Goal: Information Seeking & Learning: Check status

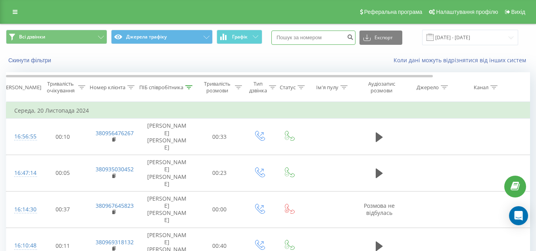
click at [291, 41] on input at bounding box center [313, 38] width 84 height 14
type input "0952795547"
click at [353, 37] on icon "submit" at bounding box center [350, 36] width 7 height 5
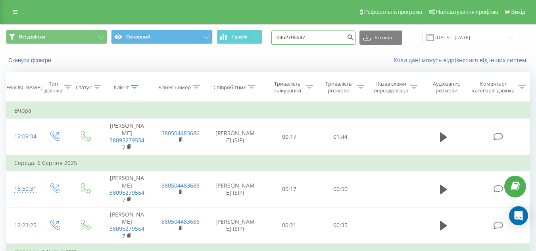
click at [325, 33] on input "0952795547" at bounding box center [313, 38] width 84 height 14
paste input "674454840"
type input "0674454840"
click at [353, 38] on icon "submit" at bounding box center [350, 36] width 7 height 5
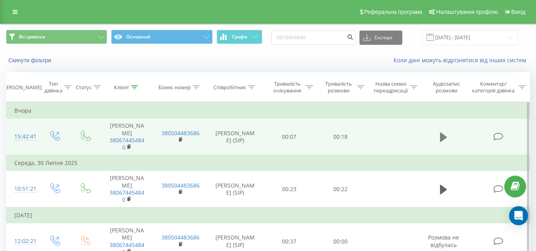
click at [444, 133] on icon at bounding box center [443, 137] width 7 height 10
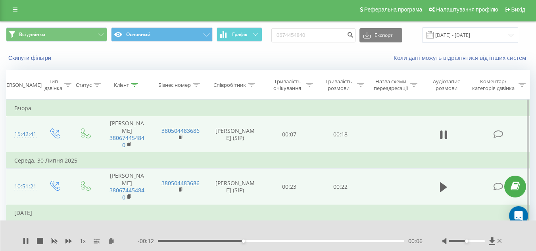
scroll to position [2, 0]
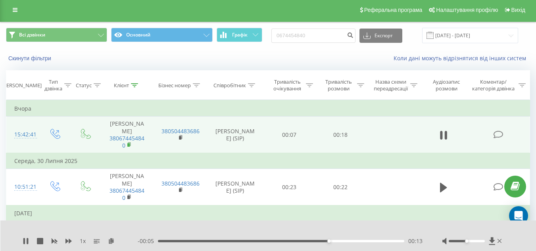
click at [130, 142] on span at bounding box center [129, 146] width 4 height 8
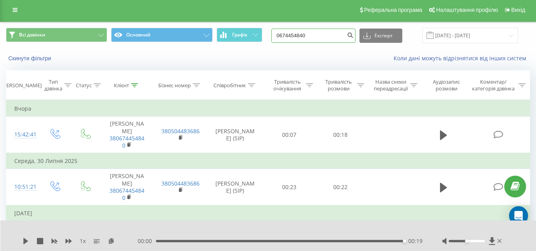
click at [320, 38] on input "0674454840" at bounding box center [313, 36] width 84 height 14
paste input "973396732"
type input "0973396732"
click at [354, 39] on button "submit" at bounding box center [350, 36] width 11 height 14
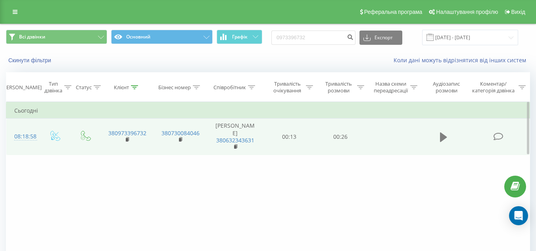
click at [440, 142] on icon at bounding box center [443, 137] width 7 height 11
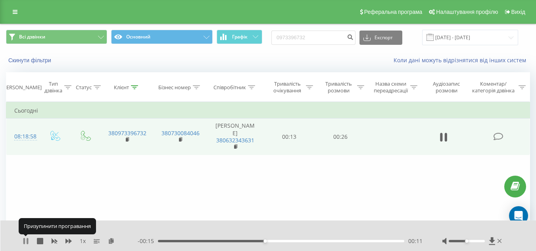
click at [26, 240] on icon at bounding box center [26, 241] width 6 height 6
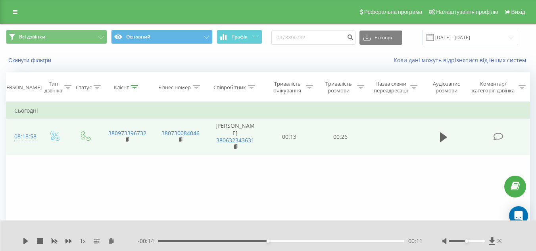
click at [26, 240] on icon at bounding box center [25, 241] width 5 height 6
click at [27, 241] on icon at bounding box center [28, 241] width 2 height 6
